Goal: Transaction & Acquisition: Book appointment/travel/reservation

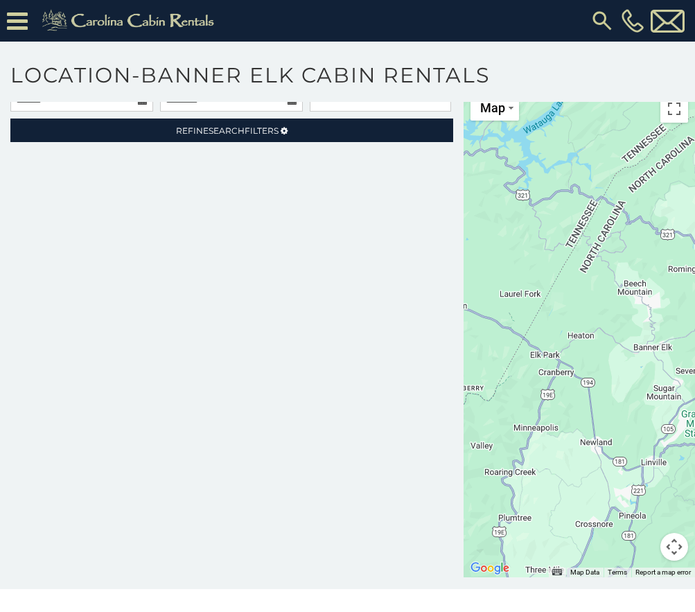
scroll to position [78, 0]
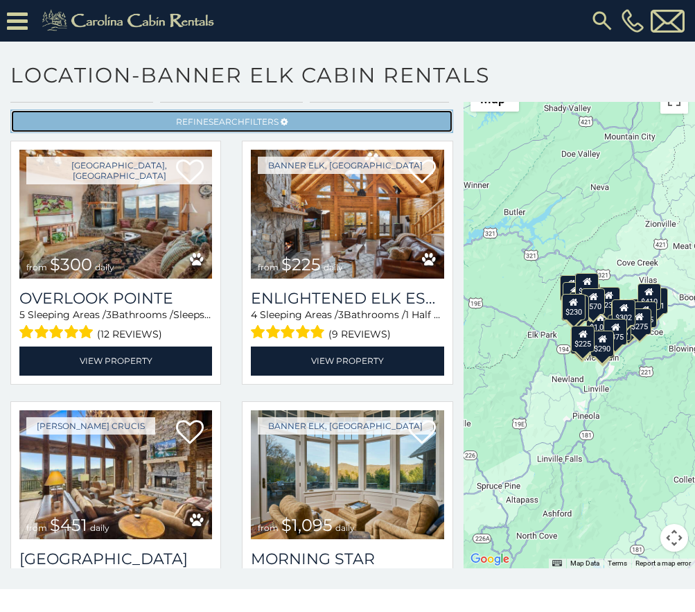
click at [364, 119] on link "Refine Search Filters" at bounding box center [231, 121] width 443 height 24
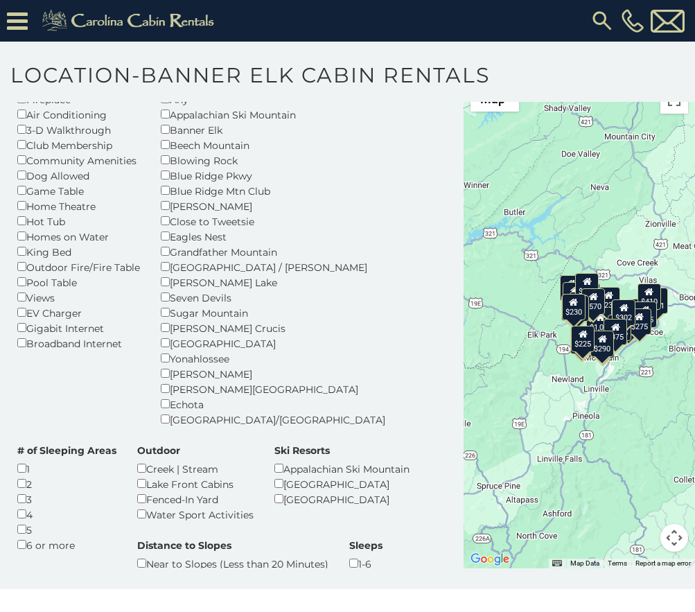
scroll to position [139, 0]
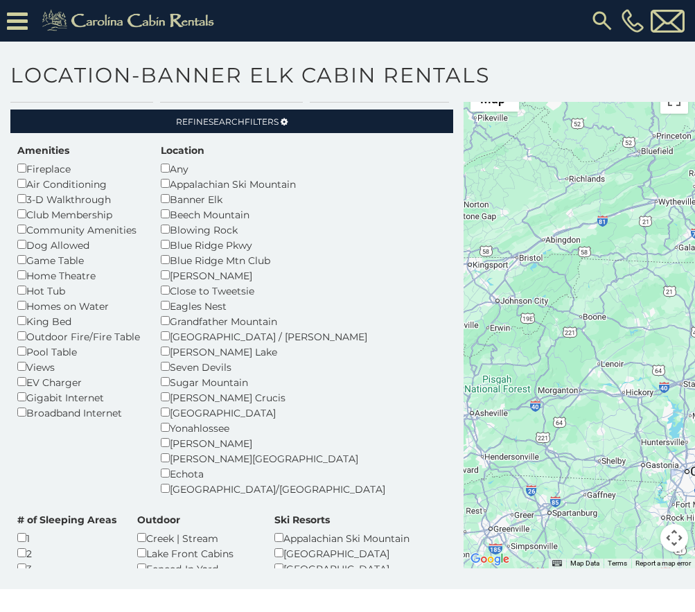
click at [166, 265] on div "Blue Ridge Mtn Club" at bounding box center [273, 259] width 224 height 15
click at [171, 369] on div "Seven Devils" at bounding box center [273, 366] width 224 height 15
click at [169, 449] on div "Marion" at bounding box center [273, 442] width 224 height 15
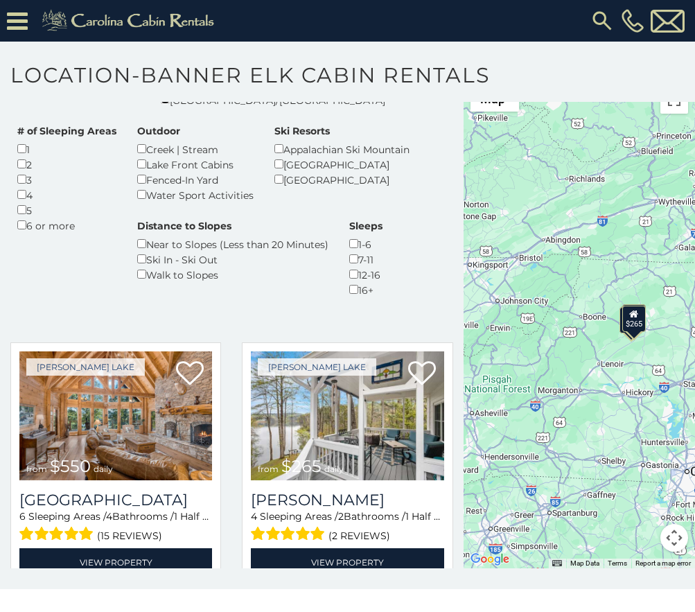
scroll to position [346, 0]
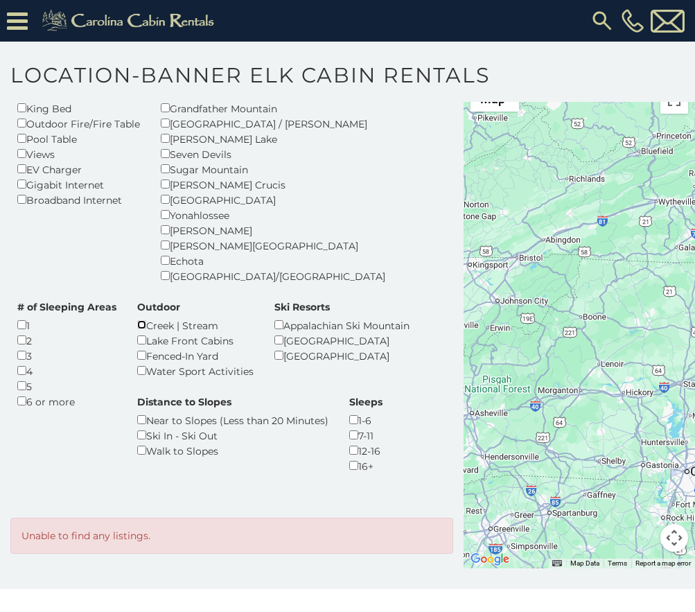
scroll to position [213, 0]
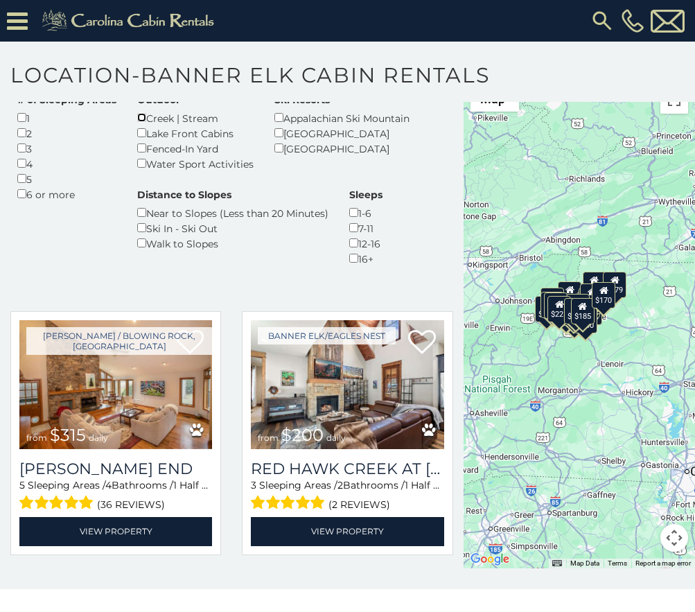
scroll to position [420, 0]
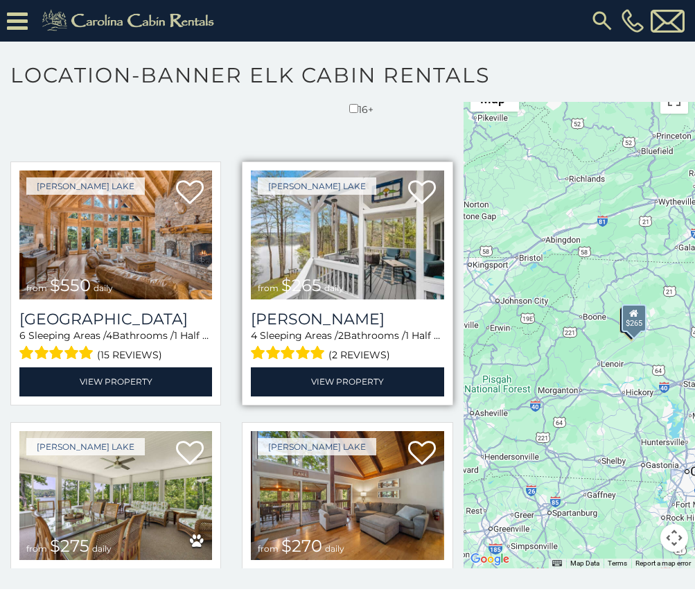
scroll to position [537, 0]
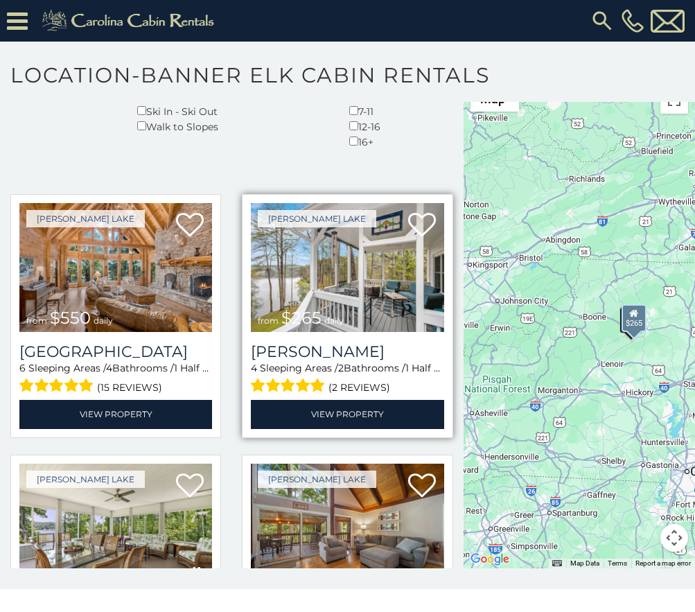
click at [345, 268] on img at bounding box center [347, 267] width 193 height 129
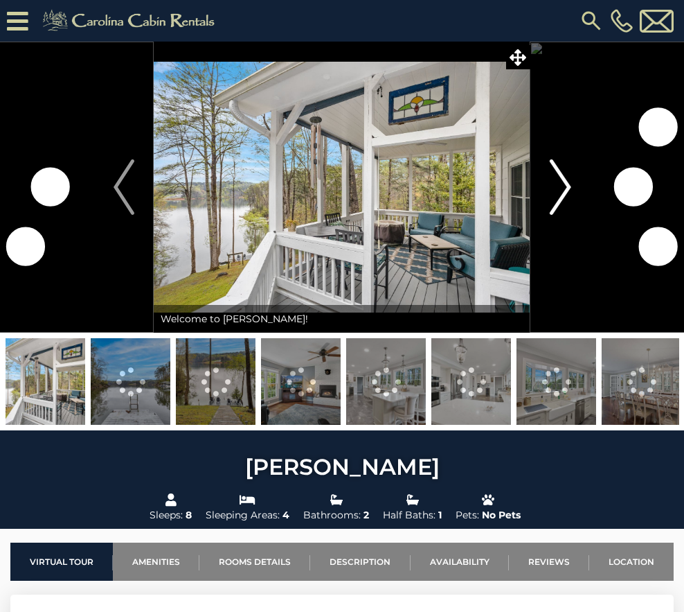
click at [567, 186] on img "Next" at bounding box center [560, 186] width 21 height 55
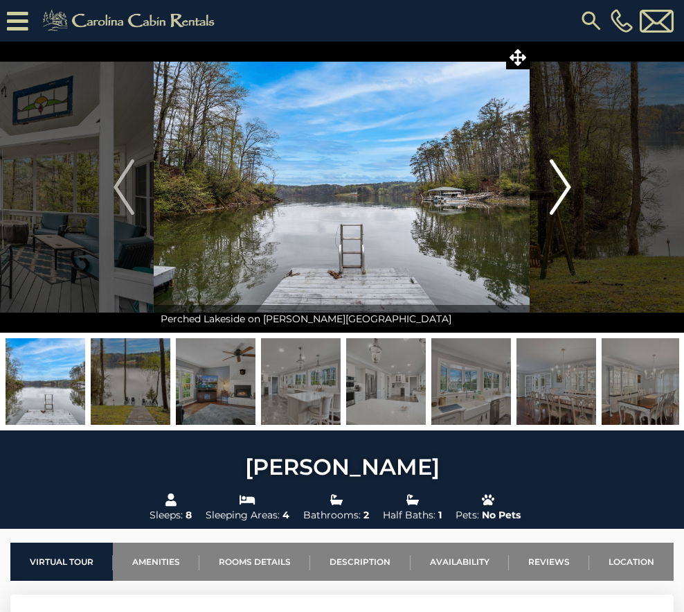
click at [567, 186] on img "Next" at bounding box center [560, 186] width 21 height 55
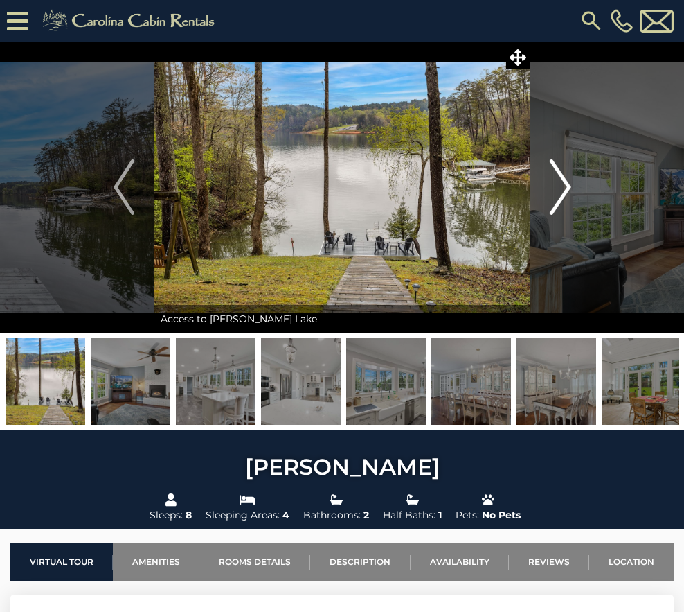
click at [555, 192] on img "Next" at bounding box center [560, 186] width 21 height 55
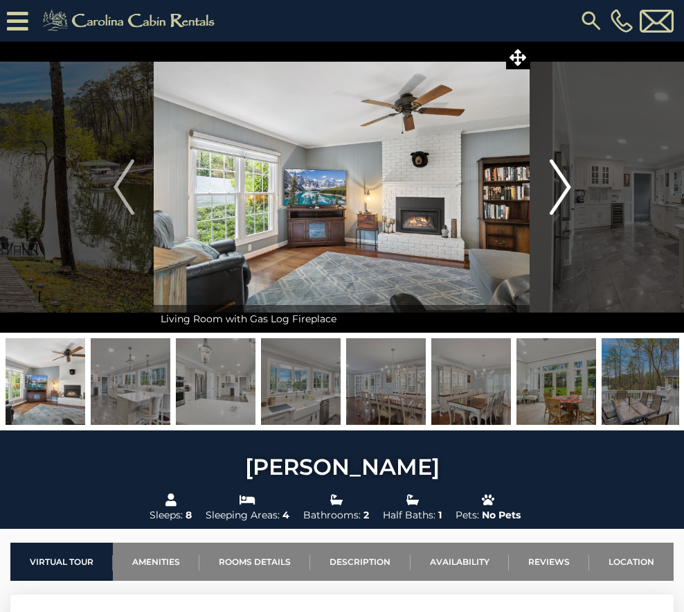
click at [555, 192] on img "Next" at bounding box center [560, 186] width 21 height 55
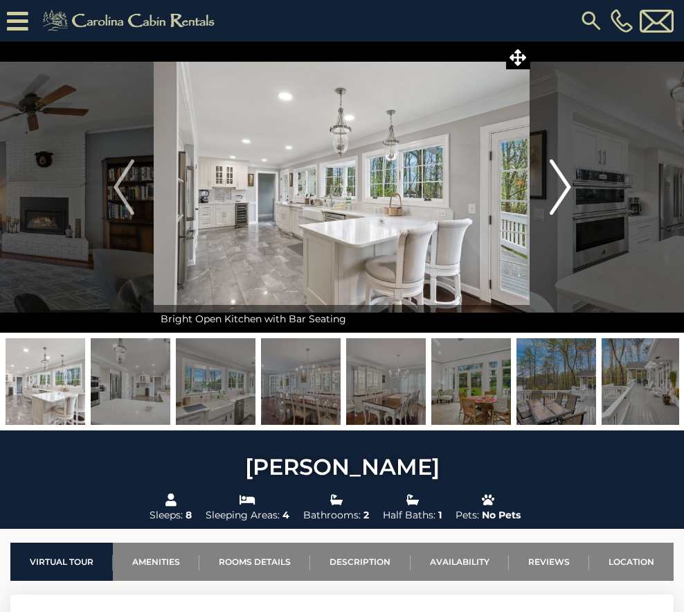
click at [563, 188] on img "Next" at bounding box center [560, 186] width 21 height 55
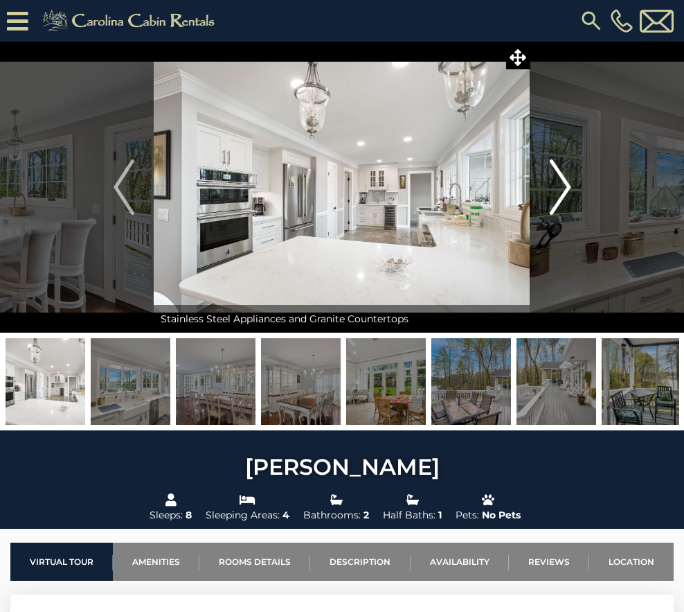
click at [563, 188] on img "Next" at bounding box center [560, 186] width 21 height 55
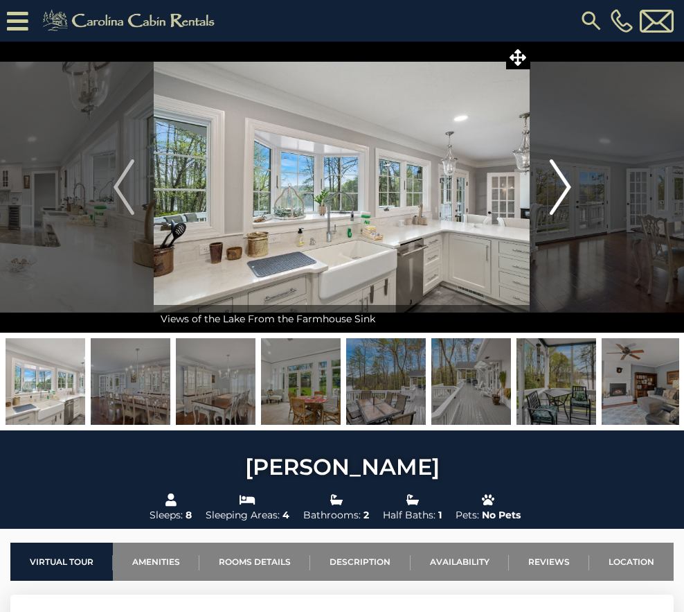
click at [563, 188] on img "Next" at bounding box center [560, 186] width 21 height 55
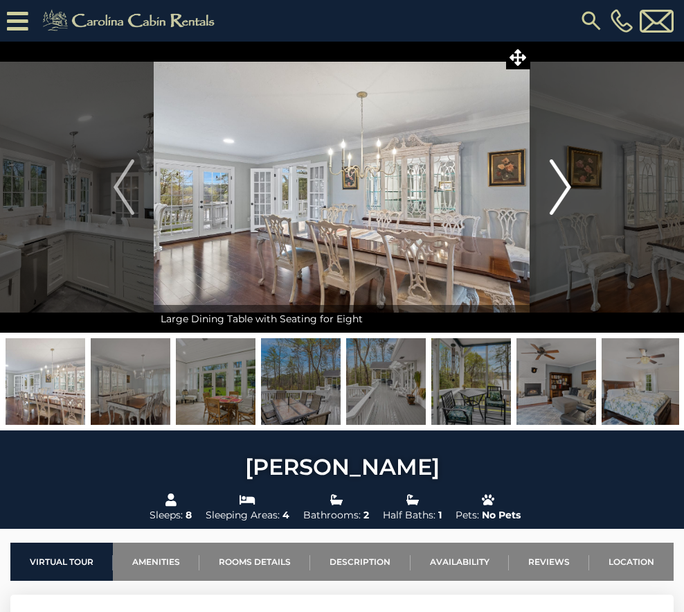
click at [563, 188] on img "Next" at bounding box center [560, 186] width 21 height 55
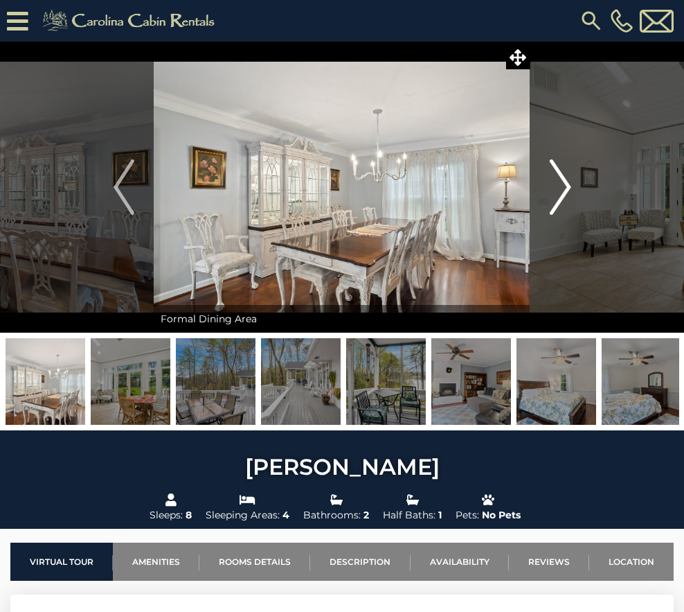
click at [563, 188] on img "Next" at bounding box center [560, 186] width 21 height 55
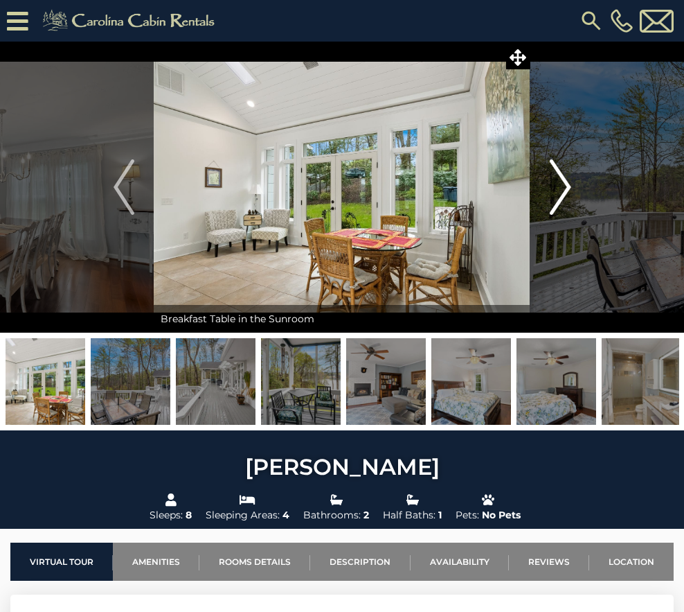
click at [563, 188] on img "Next" at bounding box center [560, 186] width 21 height 55
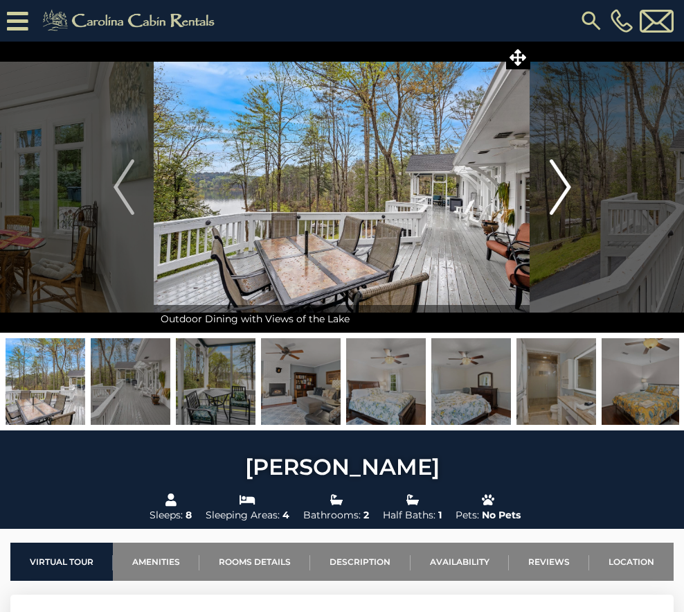
click at [563, 188] on img "Next" at bounding box center [560, 186] width 21 height 55
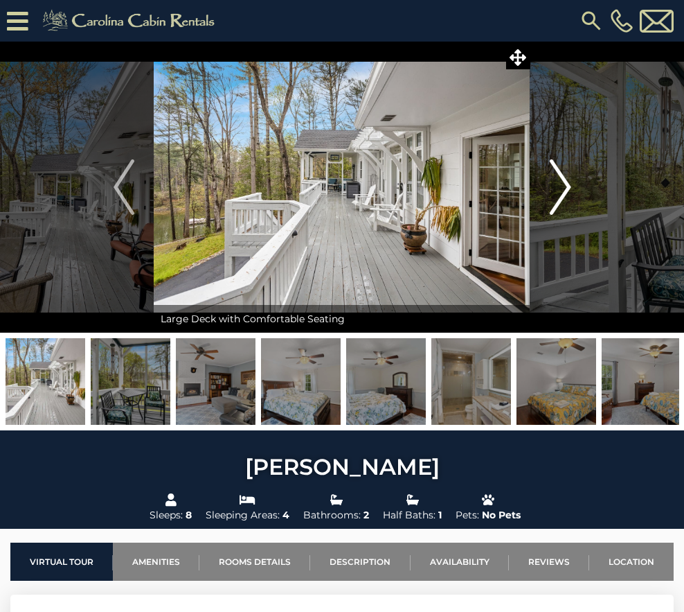
click at [563, 188] on img "Next" at bounding box center [560, 186] width 21 height 55
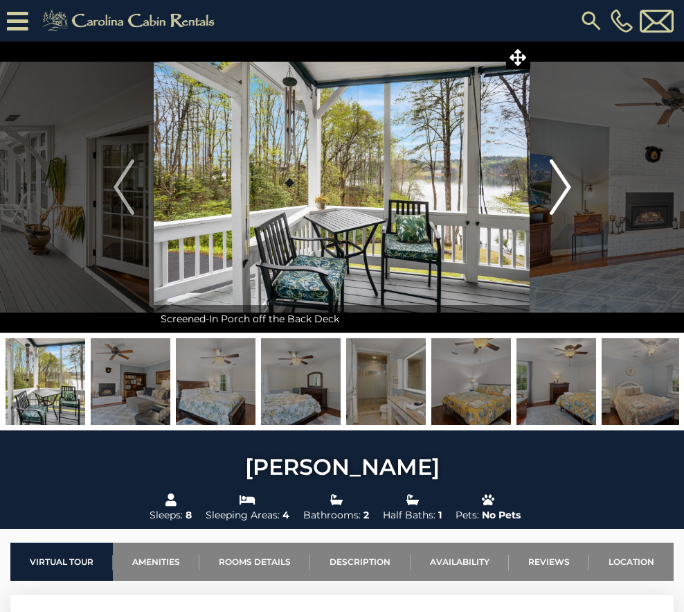
click at [563, 188] on img "Next" at bounding box center [560, 186] width 21 height 55
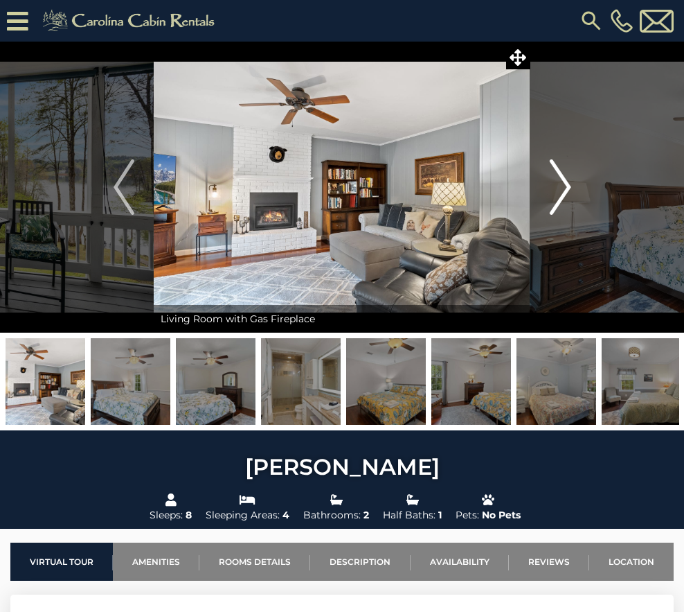
click at [563, 188] on img "Next" at bounding box center [560, 186] width 21 height 55
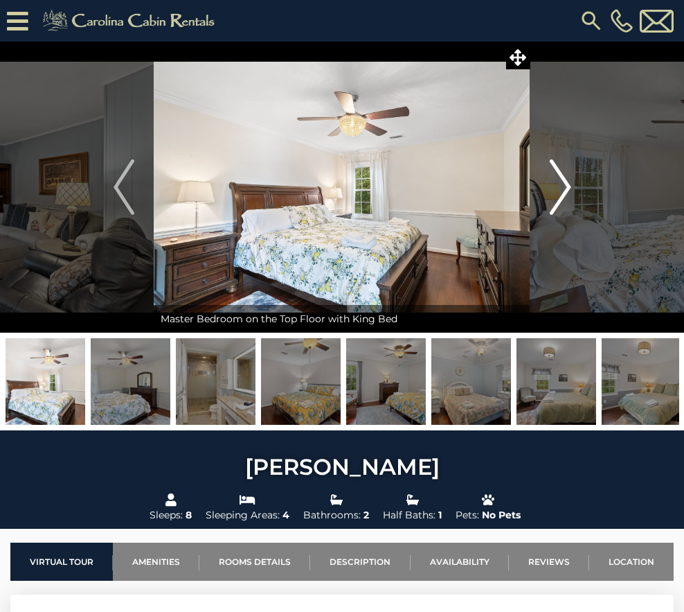
click at [563, 188] on img "Next" at bounding box center [560, 186] width 21 height 55
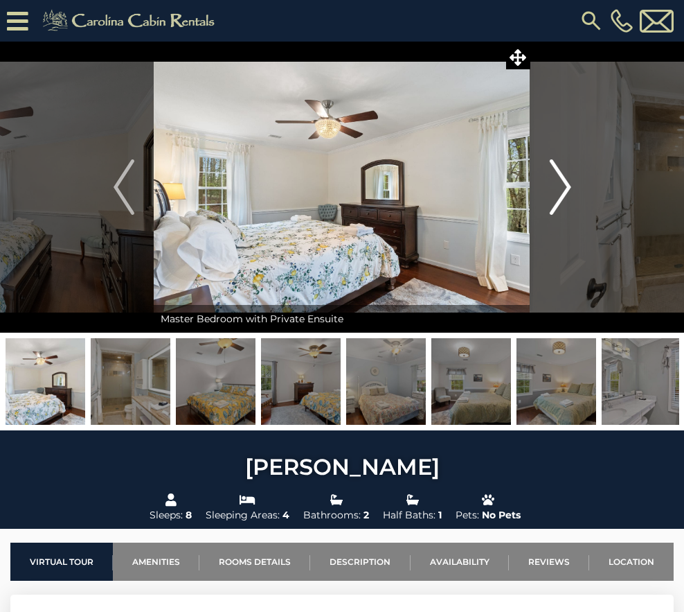
click at [563, 188] on img "Next" at bounding box center [560, 186] width 21 height 55
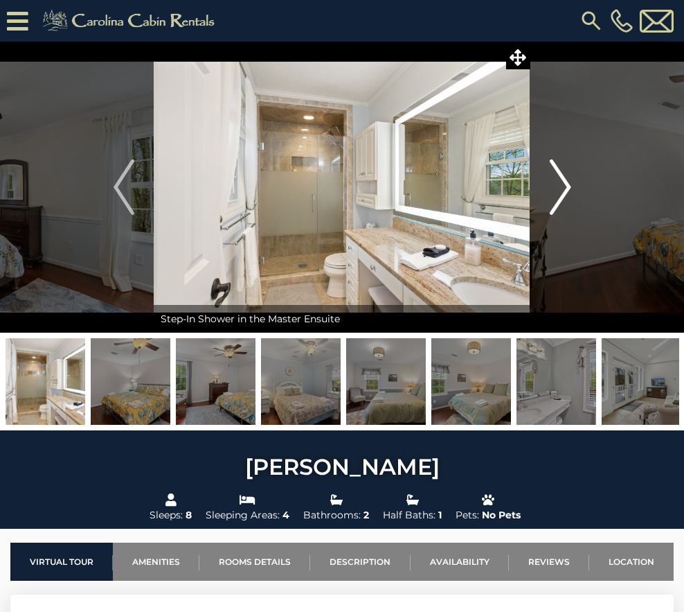
click at [563, 188] on img "Next" at bounding box center [560, 186] width 21 height 55
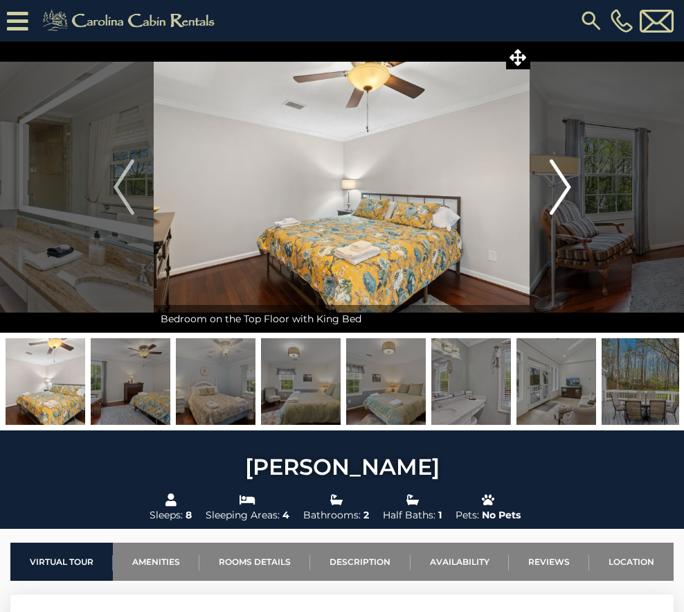
click at [563, 188] on img "Next" at bounding box center [560, 186] width 21 height 55
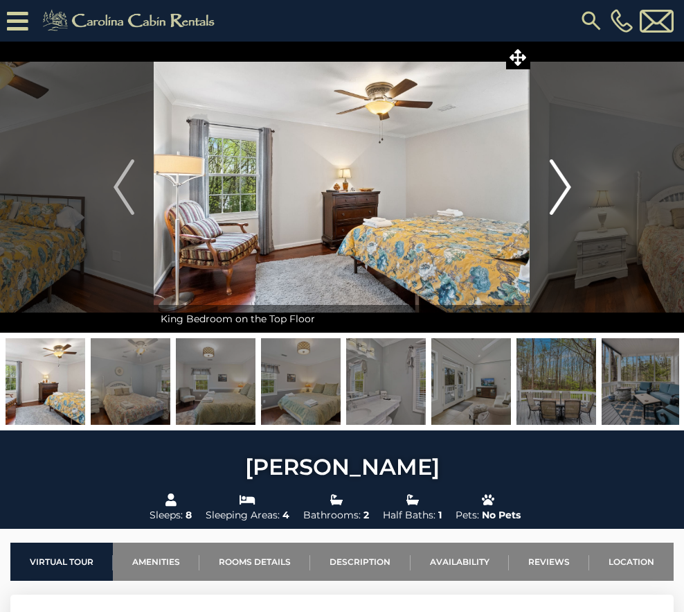
click at [563, 188] on img "Next" at bounding box center [560, 186] width 21 height 55
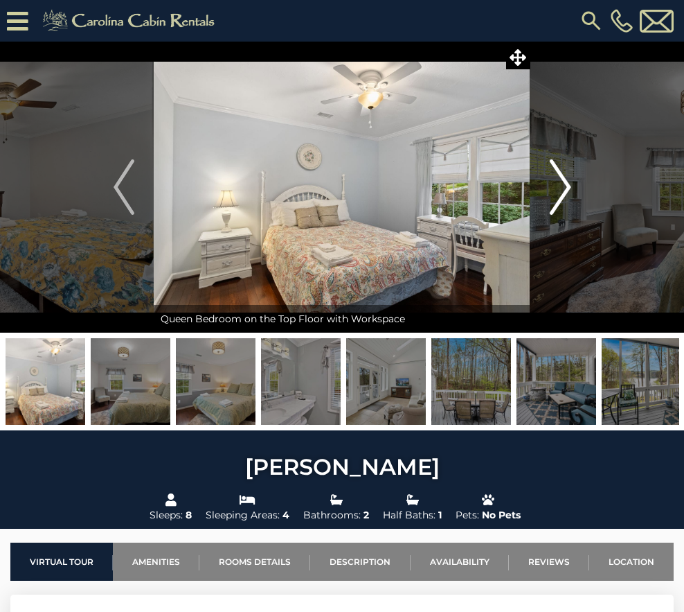
click at [563, 188] on img "Next" at bounding box center [560, 186] width 21 height 55
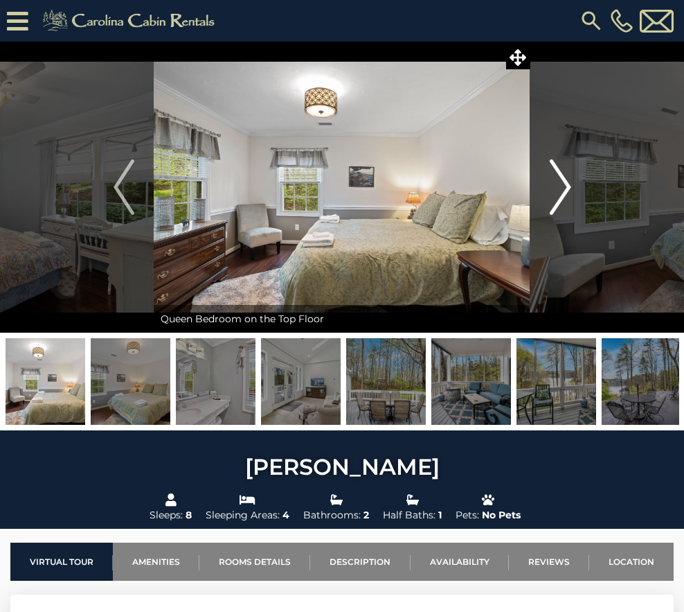
click at [563, 188] on img "Next" at bounding box center [560, 186] width 21 height 55
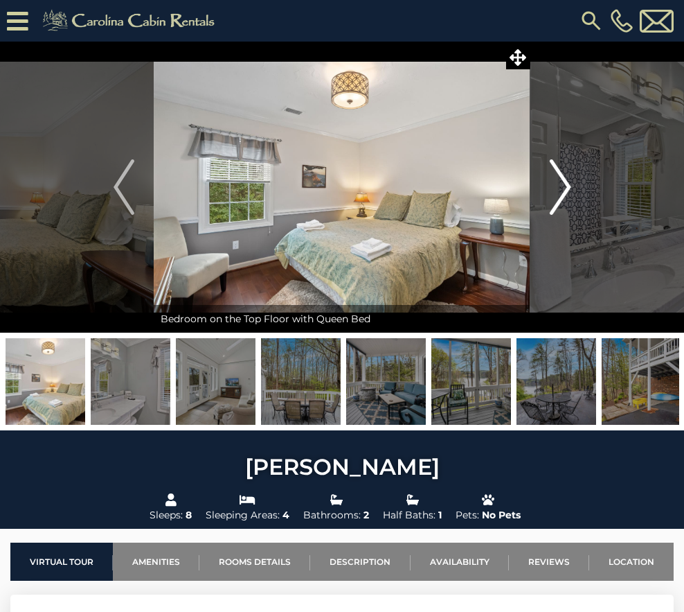
click at [563, 188] on img "Next" at bounding box center [560, 186] width 21 height 55
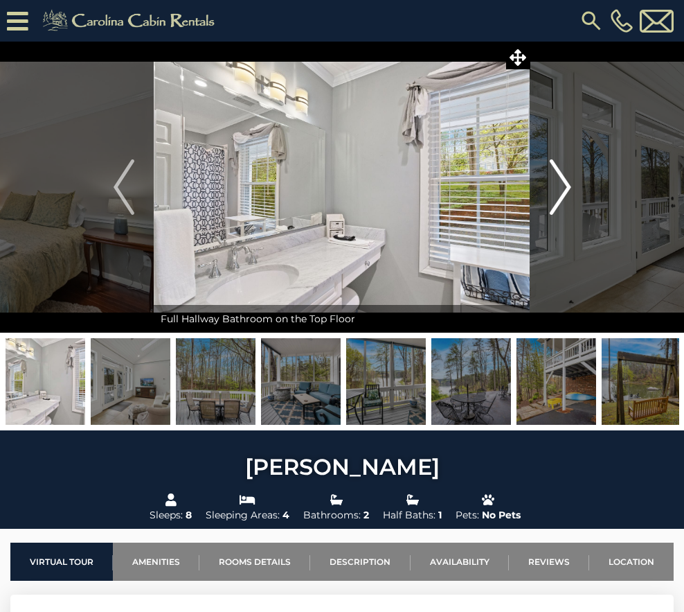
click at [563, 188] on img "Next" at bounding box center [560, 186] width 21 height 55
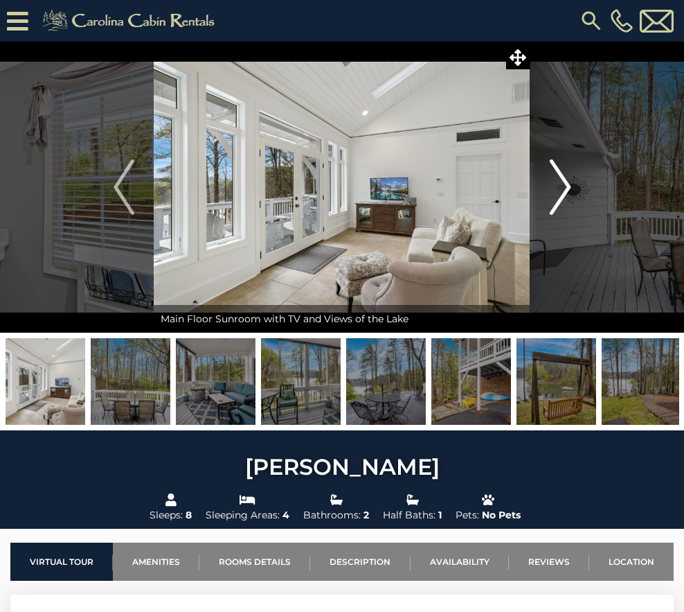
click at [563, 188] on img "Next" at bounding box center [560, 186] width 21 height 55
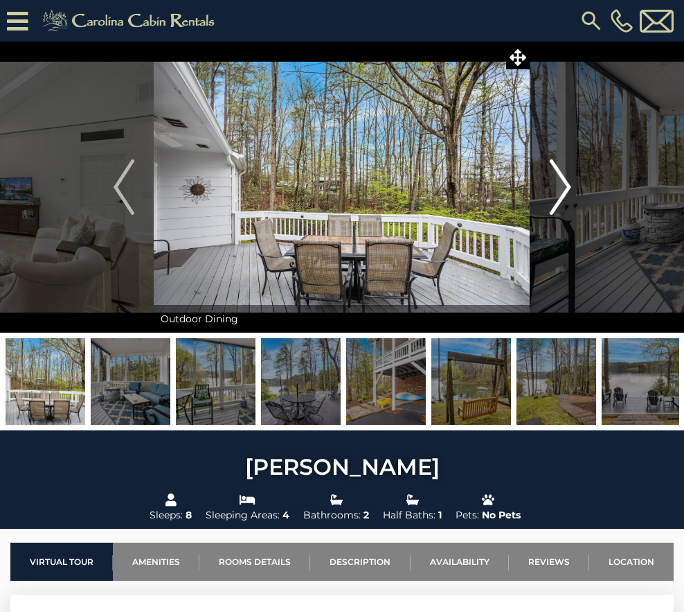
click at [563, 188] on img "Next" at bounding box center [560, 186] width 21 height 55
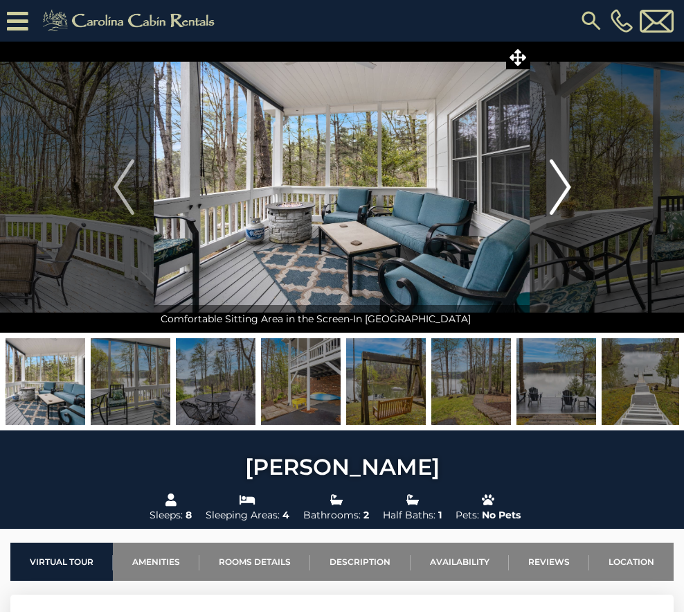
click at [563, 188] on img "Next" at bounding box center [560, 186] width 21 height 55
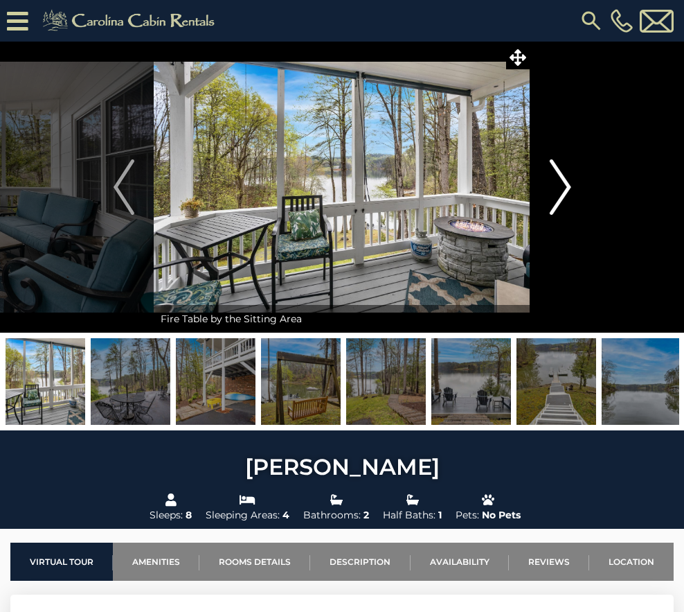
click at [563, 188] on img "Next" at bounding box center [560, 186] width 21 height 55
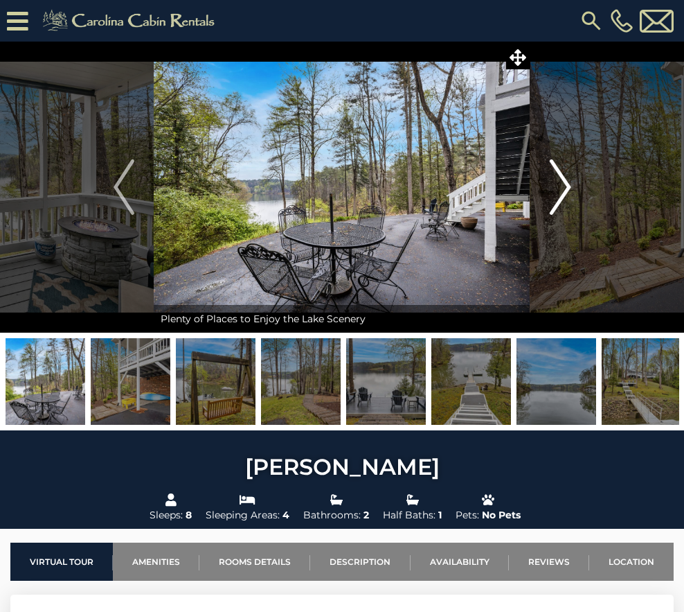
click at [563, 188] on img "Next" at bounding box center [560, 186] width 21 height 55
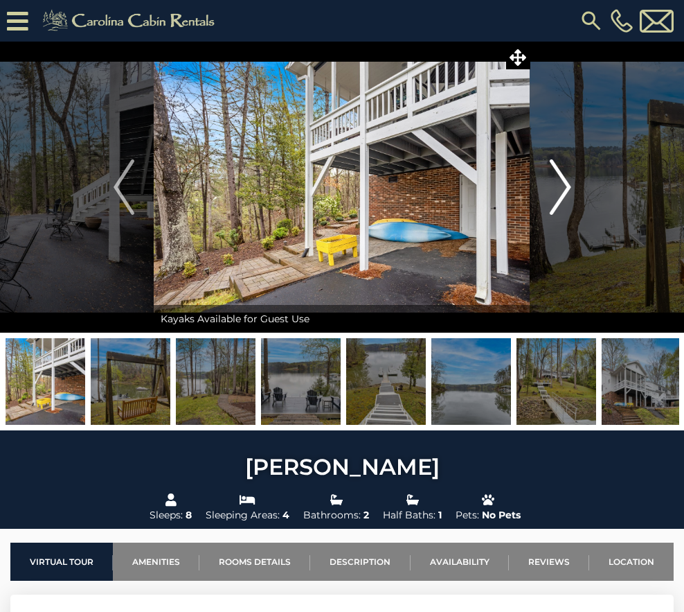
click at [563, 188] on img "Next" at bounding box center [560, 186] width 21 height 55
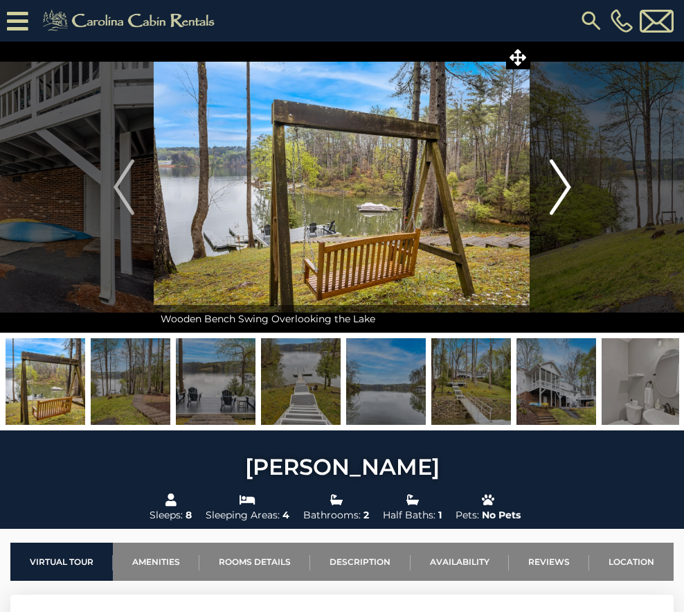
click at [563, 188] on img "Next" at bounding box center [560, 186] width 21 height 55
